Goal: Task Accomplishment & Management: Use online tool/utility

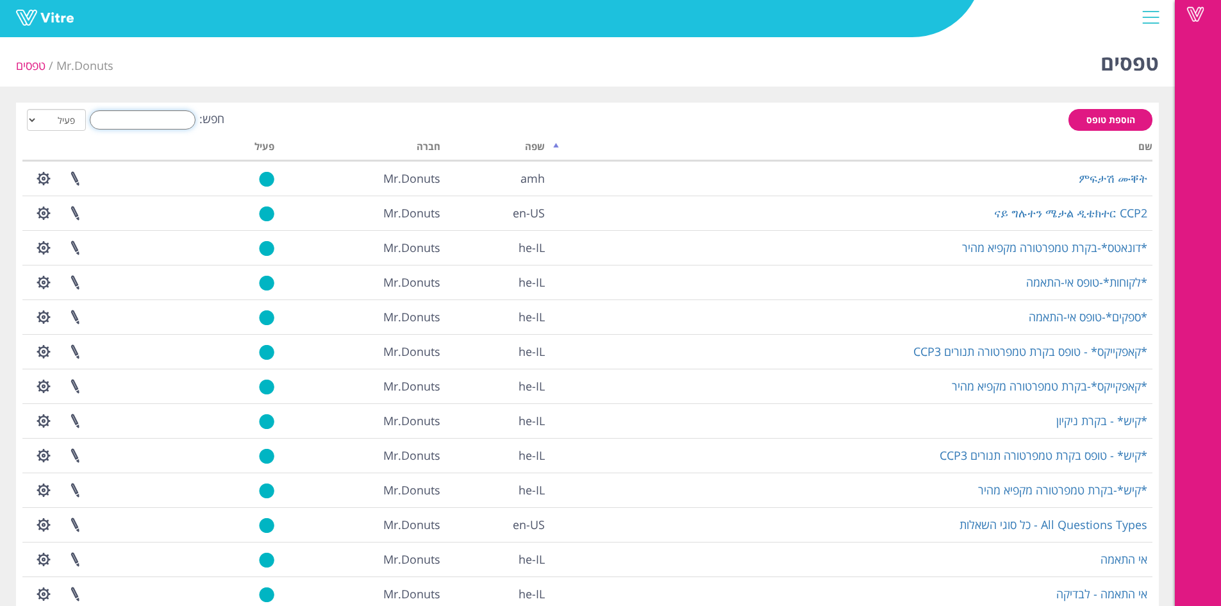
click at [140, 122] on input "חפש:" at bounding box center [143, 119] width 106 height 19
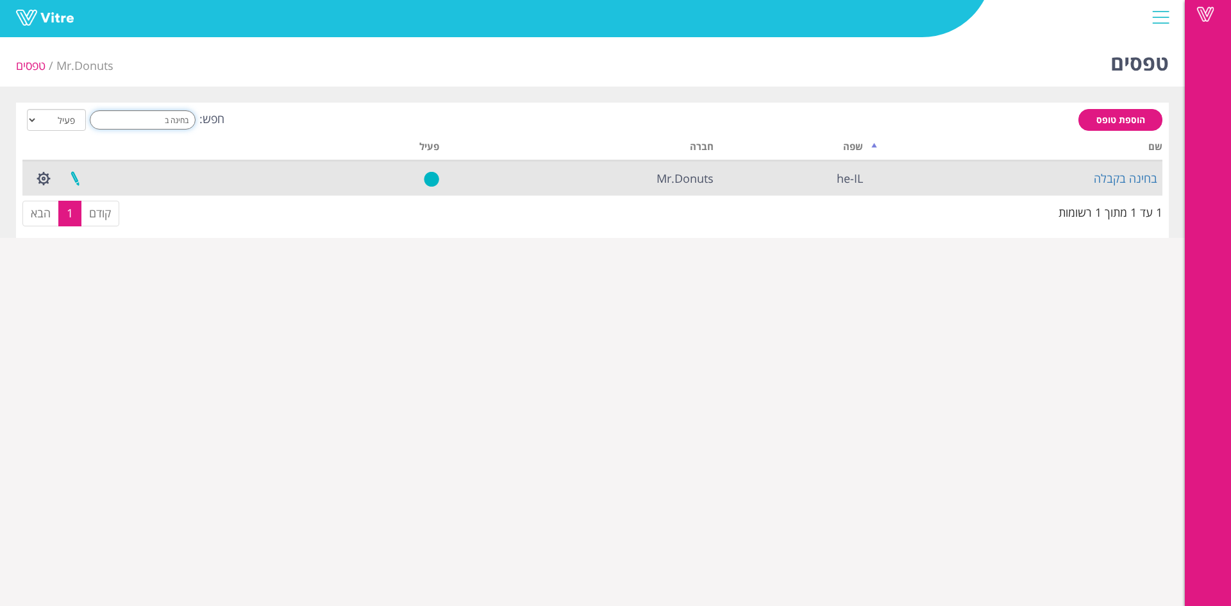
type input "בחינה ב"
click at [75, 173] on link at bounding box center [75, 179] width 32 height 34
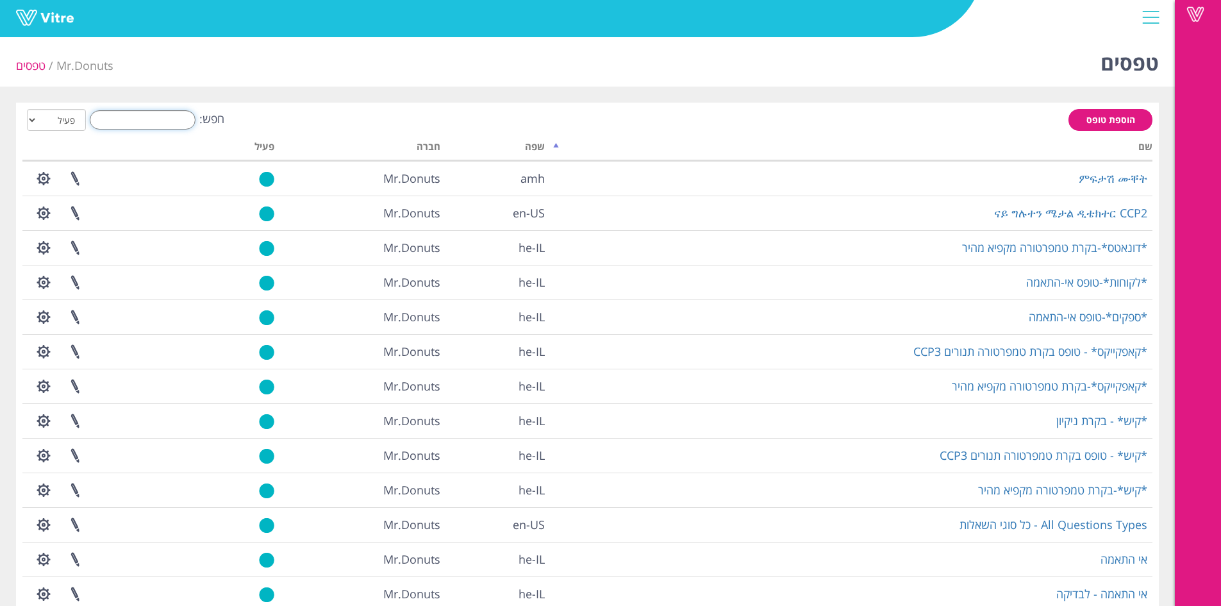
click at [183, 110] on input "חפש:" at bounding box center [143, 119] width 106 height 19
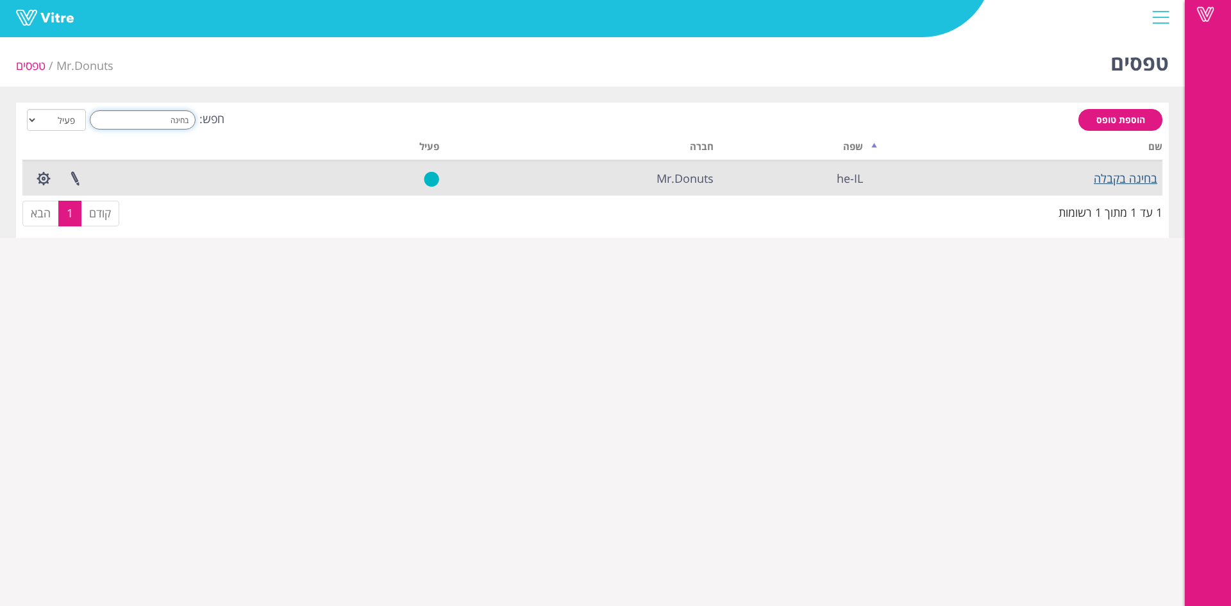
type input "בחינה"
click at [1119, 180] on link "בחינה בקבלה" at bounding box center [1125, 178] width 63 height 15
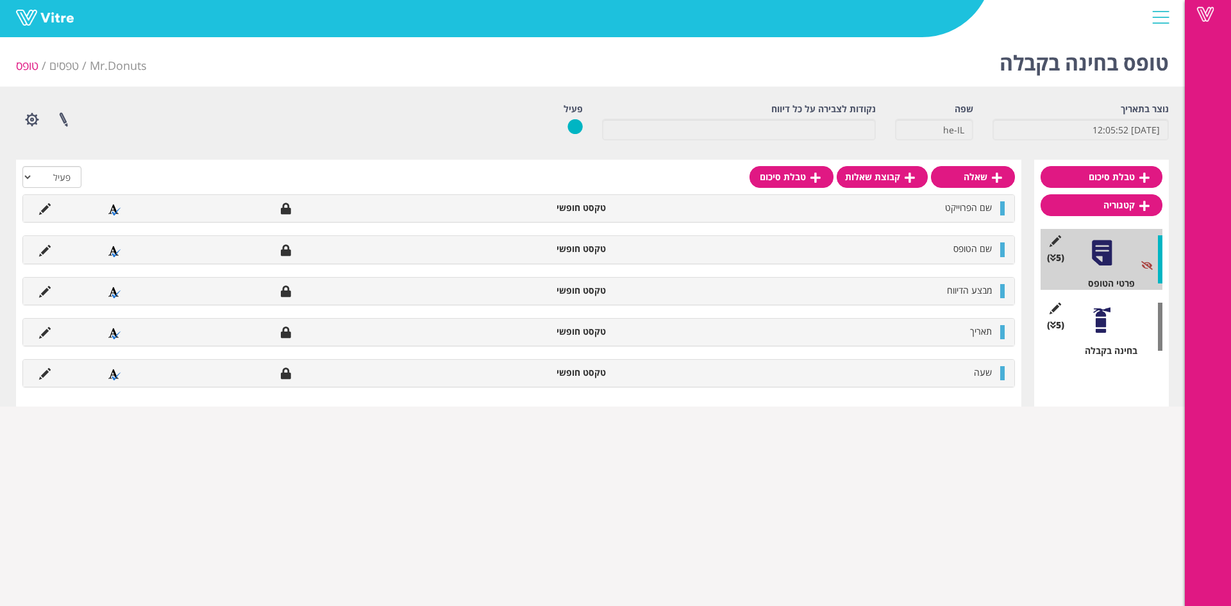
click at [1073, 303] on div "(5 ) בחינה בקבלה" at bounding box center [1101, 326] width 122 height 61
drag, startPoint x: 1108, startPoint y: 336, endPoint x: 1113, endPoint y: 342, distance: 7.3
click at [1109, 336] on div "(5 ) בחינה בקבלה" at bounding box center [1101, 326] width 122 height 61
click at [1099, 313] on div at bounding box center [1101, 320] width 29 height 29
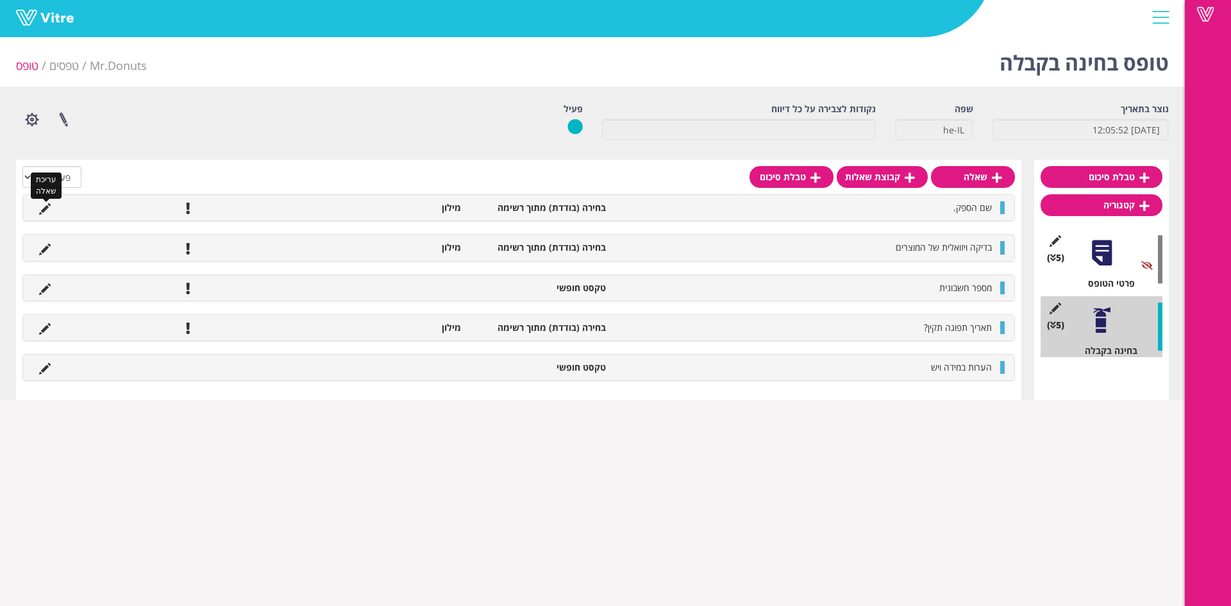
click at [40, 208] on icon at bounding box center [45, 209] width 12 height 12
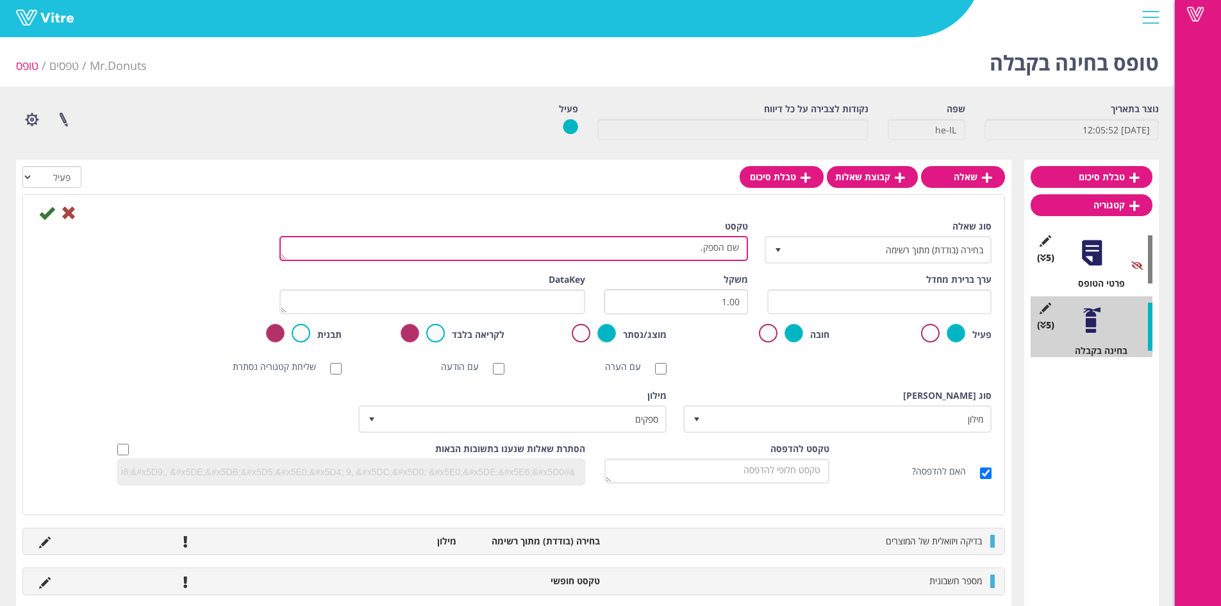
click at [685, 248] on textarea "שם הספק." at bounding box center [514, 248] width 469 height 25
type textarea "שם הספק"
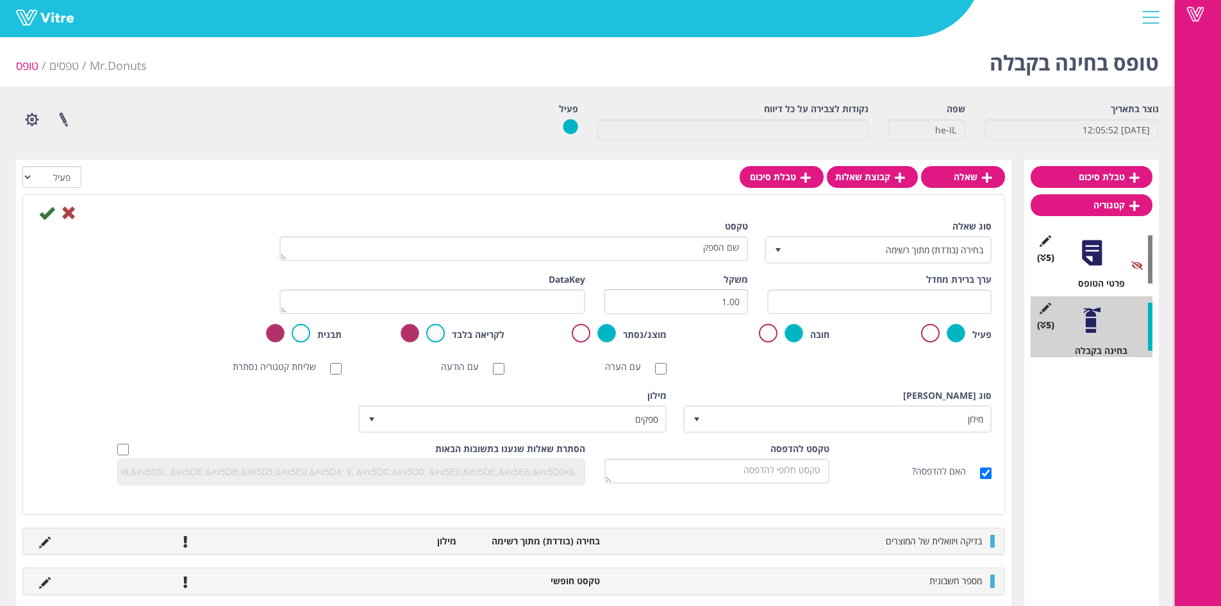
click at [49, 213] on icon at bounding box center [46, 212] width 15 height 15
